Goal: Find specific page/section: Find specific page/section

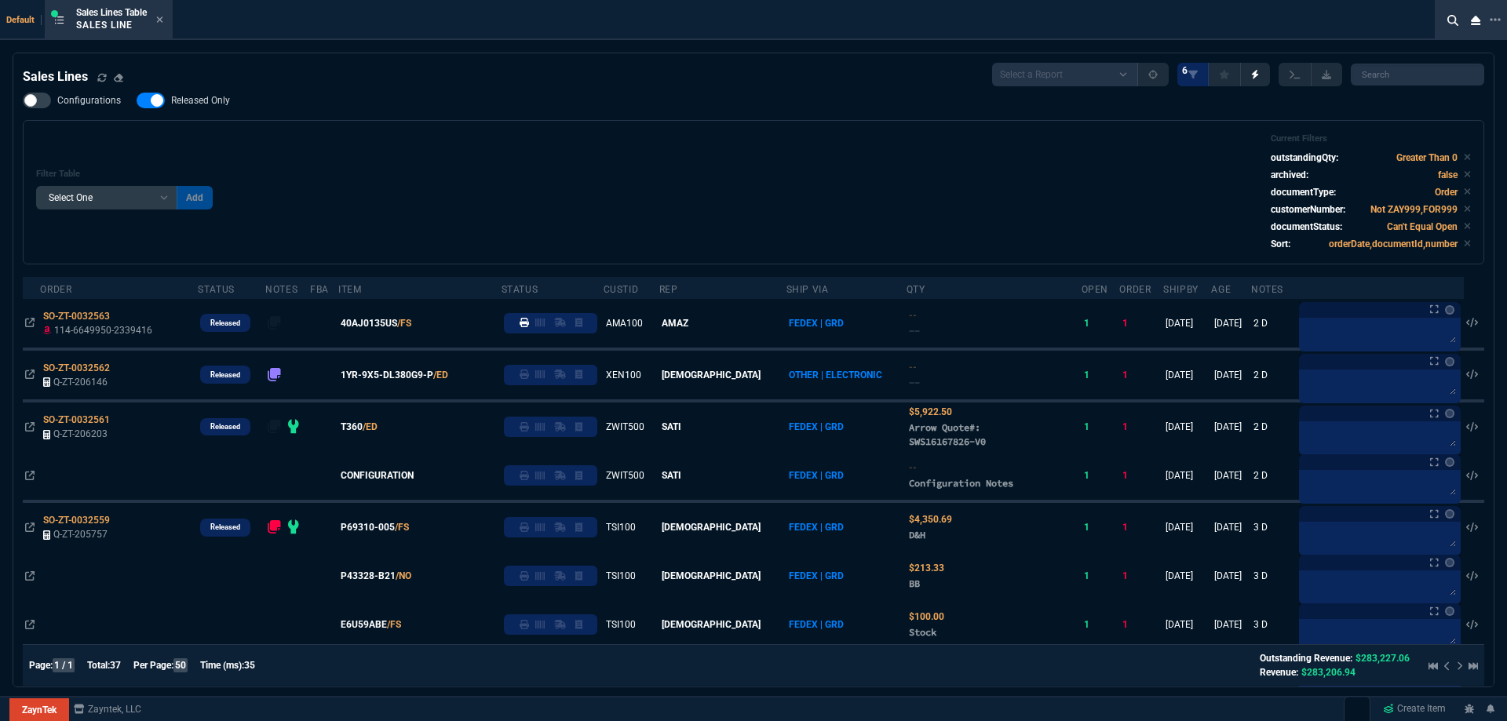
select select
click at [163, 26] on nx-icon at bounding box center [159, 20] width 7 height 13
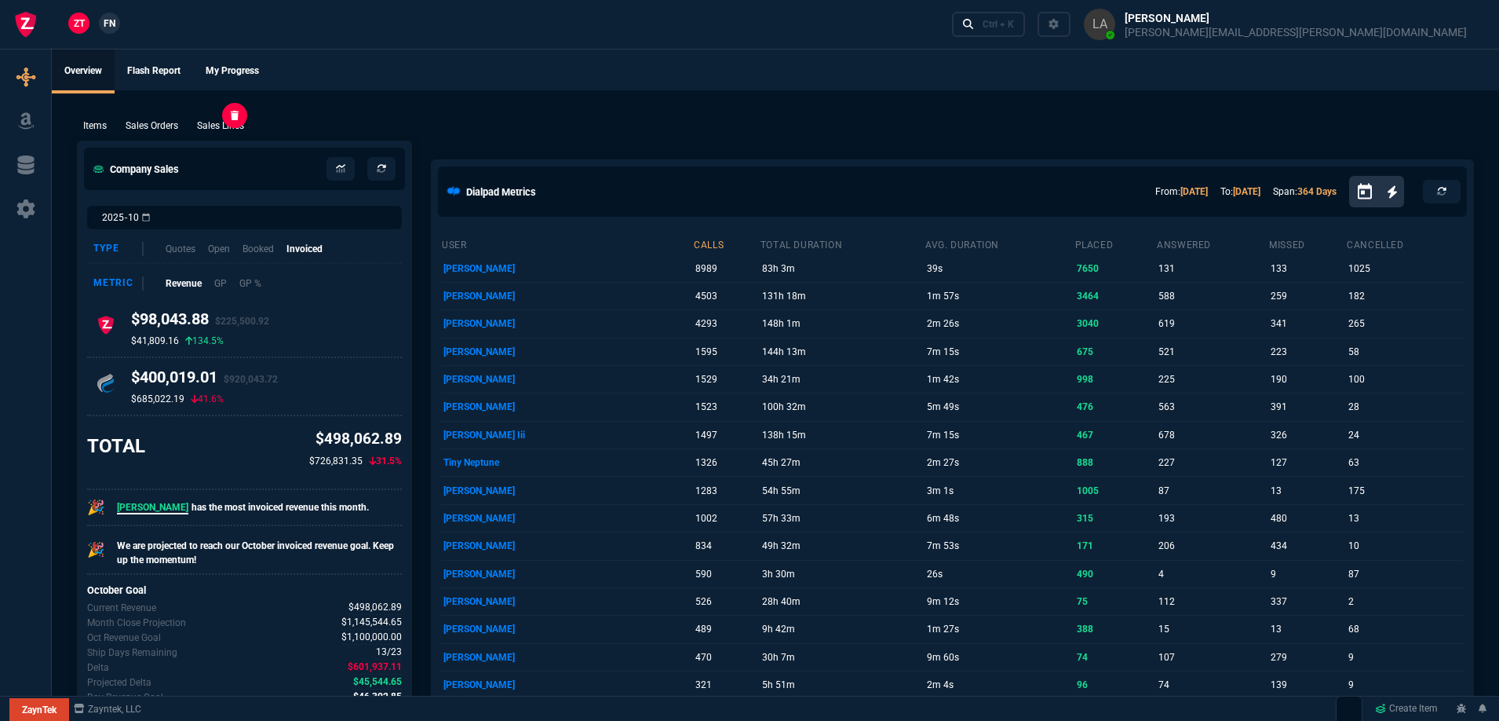
click at [234, 123] on p "Sales Lines" at bounding box center [220, 126] width 47 height 14
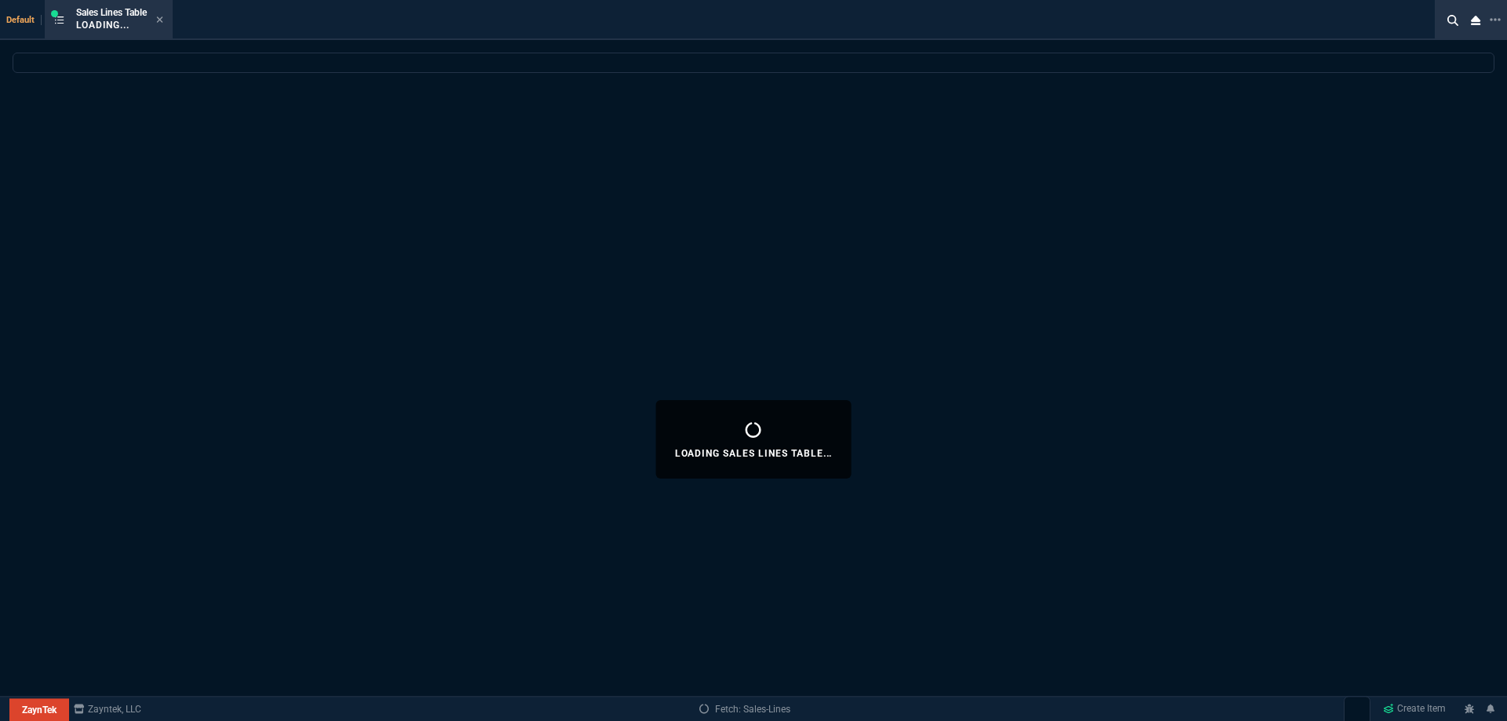
select select
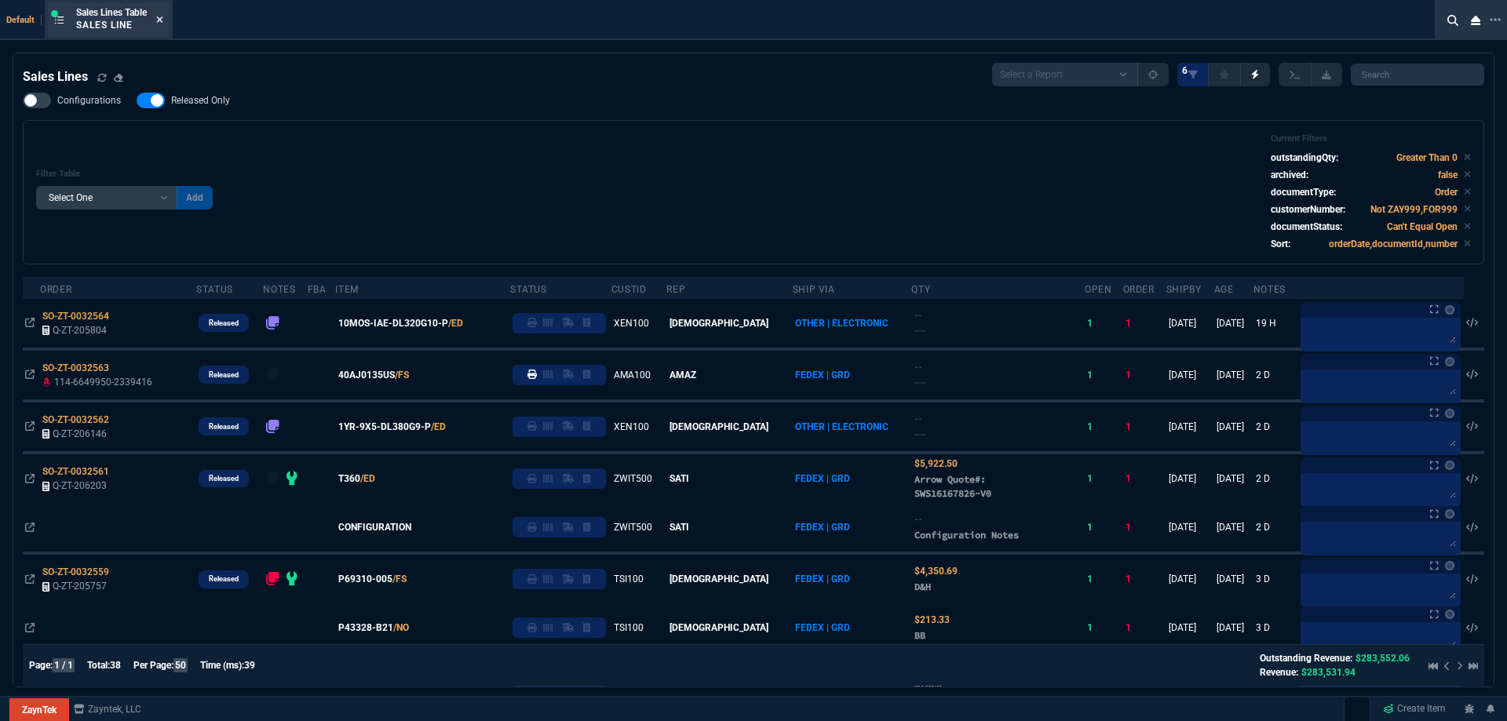
click at [162, 20] on icon at bounding box center [159, 19] width 7 height 9
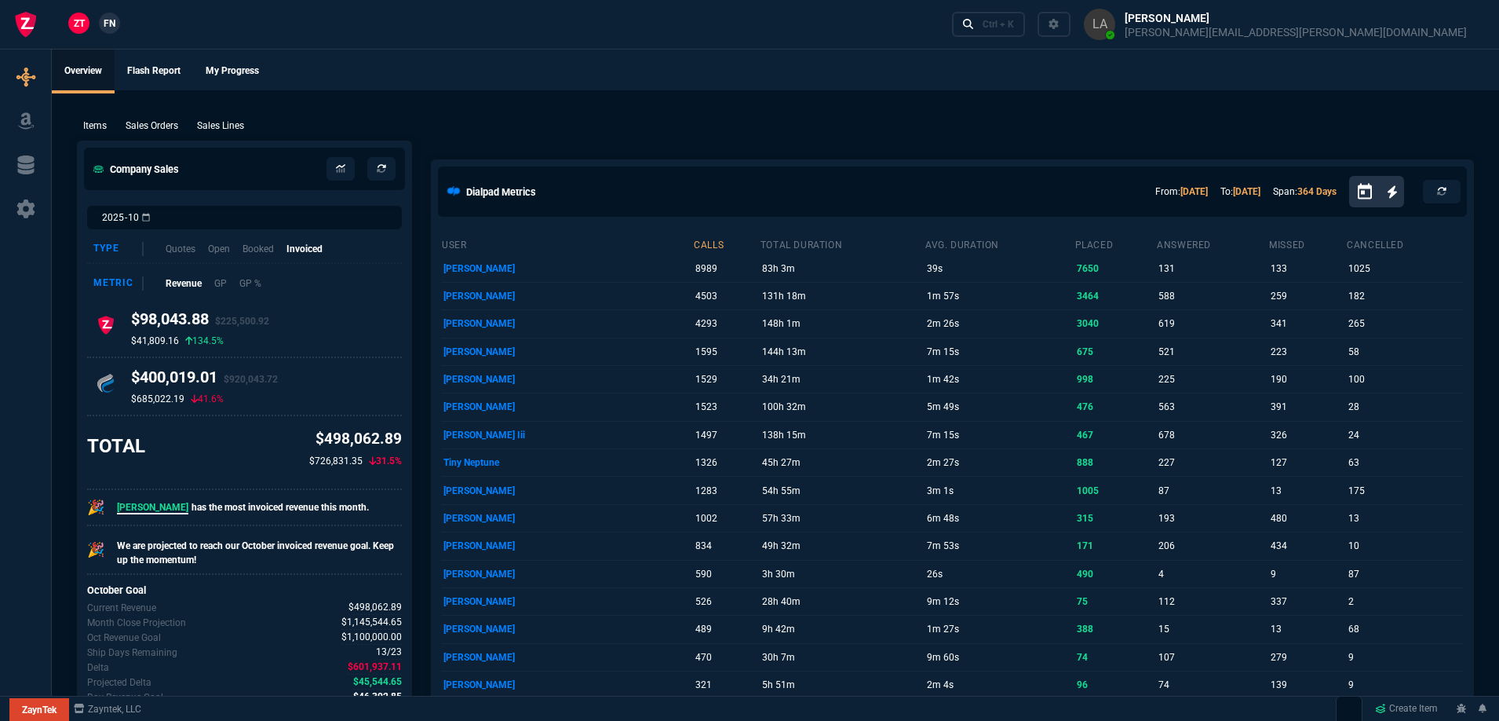
click at [117, 28] on link "FN" at bounding box center [109, 23] width 21 height 21
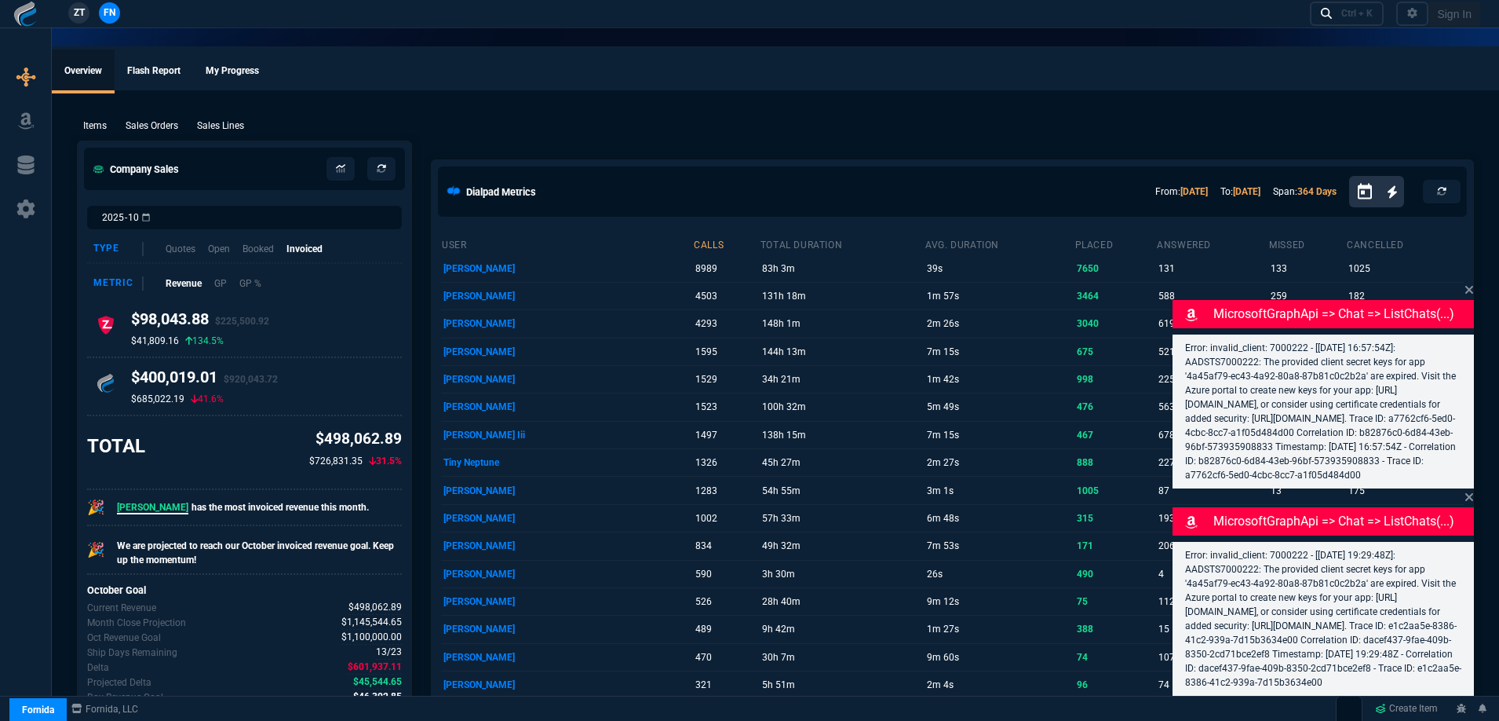
drag, startPoint x: 212, startPoint y: 130, endPoint x: 1467, endPoint y: 212, distance: 1258.0
click at [212, 130] on p "Sales Lines" at bounding box center [220, 126] width 47 height 14
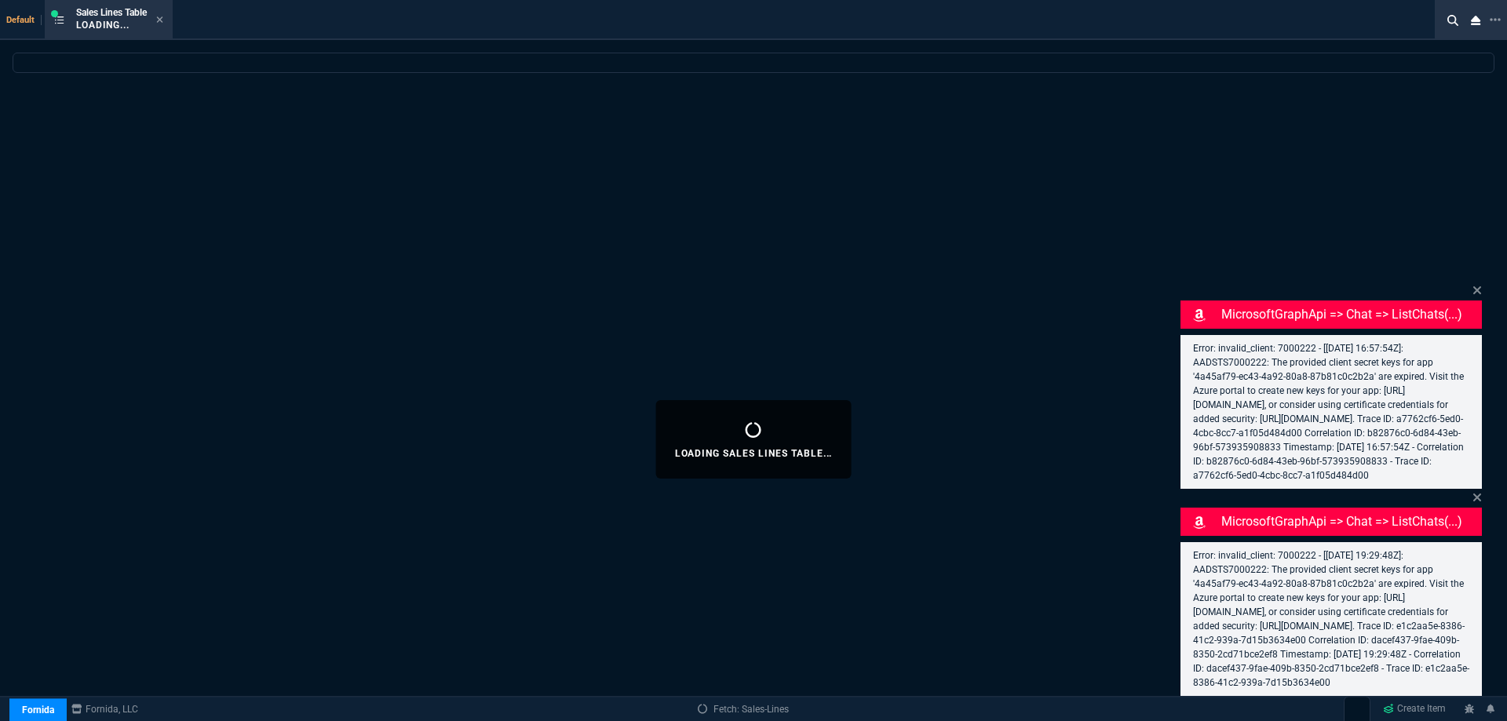
select select
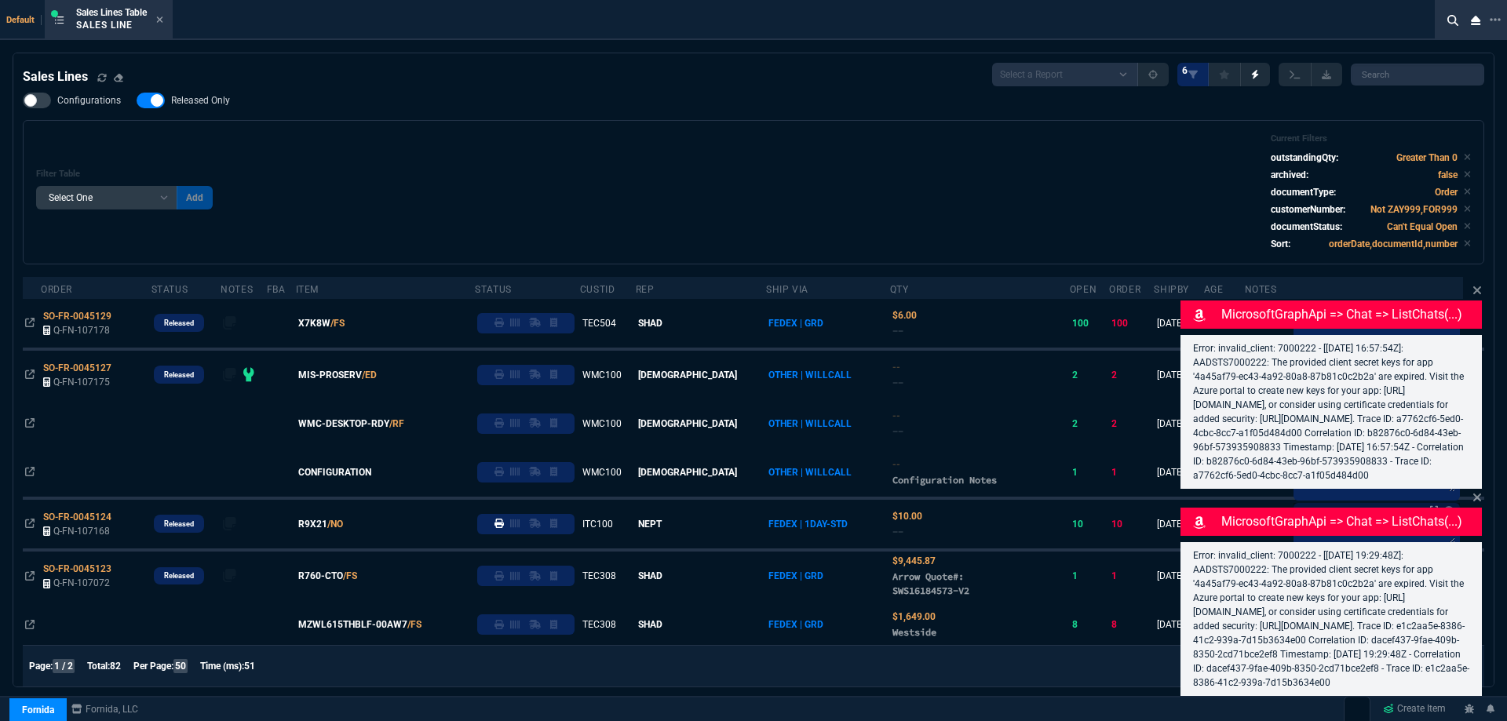
click at [1480, 287] on icon at bounding box center [1478, 291] width 8 height 8
click at [1478, 491] on icon at bounding box center [1477, 497] width 9 height 13
